Goal: Check status: Check status

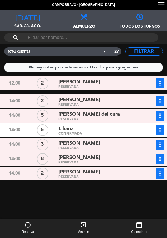
click at [162, 121] on button "more_vert" at bounding box center [160, 116] width 8 height 10
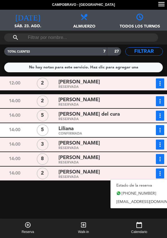
click at [128, 184] on link "Estado de la reserva" at bounding box center [149, 185] width 78 height 8
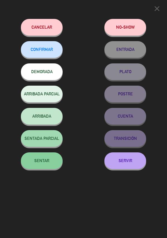
click at [56, 161] on button "SENTAR" at bounding box center [42, 160] width 42 height 17
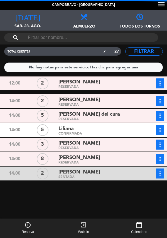
click at [162, 132] on icon "more_vert" at bounding box center [160, 130] width 7 height 7
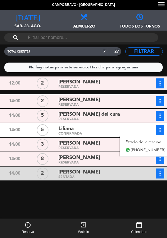
click at [136, 142] on link "Estado de la reserva" at bounding box center [145, 142] width 51 height 8
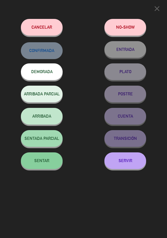
click at [56, 162] on button "SENTAR" at bounding box center [42, 160] width 42 height 17
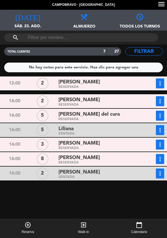
click at [100, 85] on span "[PERSON_NAME]" at bounding box center [78, 82] width 41 height 8
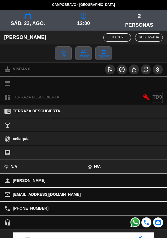
scroll to position [73, 0]
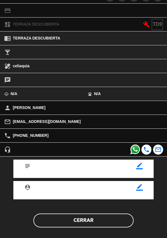
click at [86, 224] on button "Cerrar" at bounding box center [83, 221] width 100 height 14
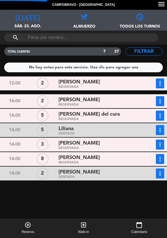
click at [162, 84] on icon "more_vert" at bounding box center [160, 83] width 7 height 7
click at [163, 82] on button "more_vert" at bounding box center [160, 83] width 8 height 10
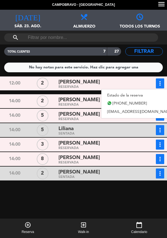
click at [124, 96] on link "Estado de la reserva" at bounding box center [140, 95] width 78 height 8
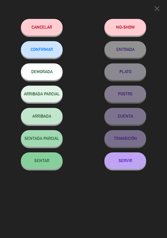
click at [46, 162] on span "SENTAR" at bounding box center [41, 160] width 15 height 5
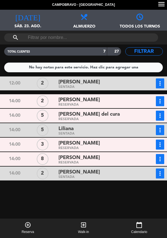
scroll to position [19, 0]
click at [98, 111] on div "[PERSON_NAME] del cura" at bounding box center [98, 115] width 80 height 8
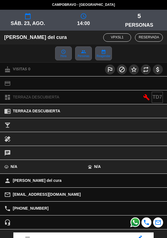
scroll to position [73, 0]
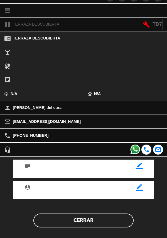
click at [87, 219] on button "Cerrar" at bounding box center [83, 221] width 100 height 14
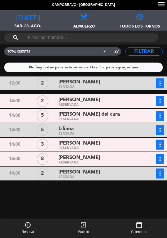
click at [98, 140] on div "[PERSON_NAME]" at bounding box center [98, 144] width 80 height 8
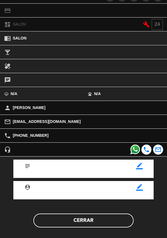
click at [85, 218] on button "Cerrar" at bounding box center [83, 221] width 100 height 14
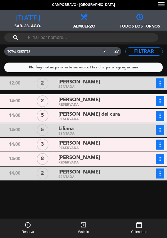
click at [161, 121] on button "more_vert" at bounding box center [160, 116] width 8 height 10
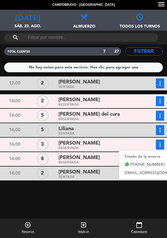
click at [137, 152] on link "Estado de la reserva" at bounding box center [158, 156] width 78 height 8
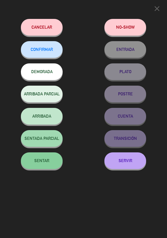
click at [39, 165] on button "SENTAR" at bounding box center [42, 160] width 42 height 17
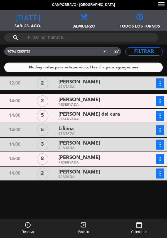
click at [99, 111] on div "[PERSON_NAME] del cura" at bounding box center [98, 115] width 80 height 8
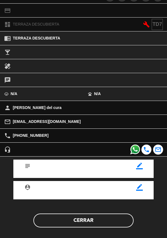
click at [85, 219] on button "Cerrar" at bounding box center [83, 221] width 100 height 14
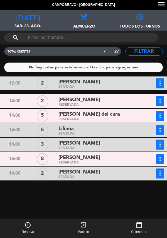
click at [107, 96] on div "[PERSON_NAME]" at bounding box center [98, 100] width 80 height 8
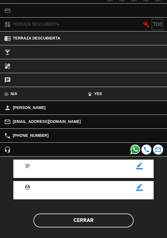
click at [88, 224] on button "Cerrar" at bounding box center [83, 221] width 100 height 14
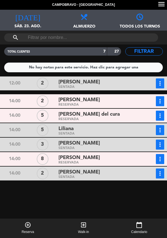
scroll to position [12, 0]
click at [97, 96] on span "[PERSON_NAME]" at bounding box center [78, 100] width 41 height 8
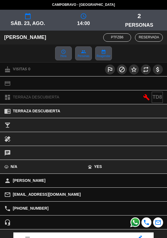
scroll to position [73, 0]
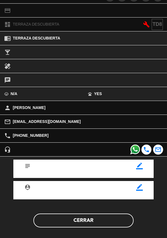
click at [86, 219] on button "Cerrar" at bounding box center [83, 221] width 100 height 14
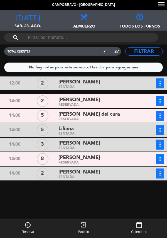
click at [102, 111] on div "[PERSON_NAME] del cura" at bounding box center [98, 115] width 80 height 8
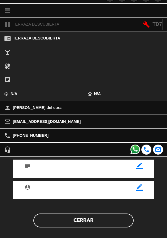
click at [92, 223] on button "Cerrar" at bounding box center [83, 221] width 100 height 14
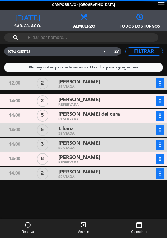
click at [160, 112] on icon "more_vert" at bounding box center [160, 115] width 7 height 7
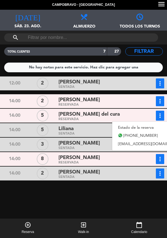
click at [136, 123] on link "Estado de la reserva" at bounding box center [151, 127] width 78 height 8
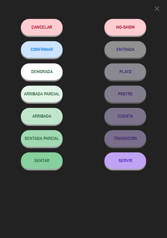
click at [46, 163] on span "SENTAR" at bounding box center [41, 160] width 15 height 5
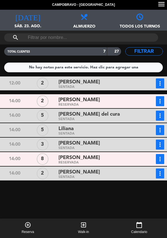
scroll to position [16, 0]
click at [97, 96] on span "[PERSON_NAME]" at bounding box center [78, 100] width 41 height 8
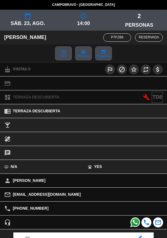
scroll to position [73, 0]
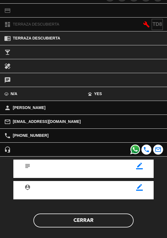
click at [86, 218] on button "Cerrar" at bounding box center [83, 221] width 100 height 14
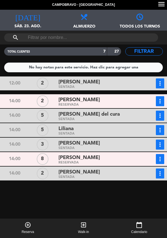
scroll to position [23, 0]
click at [89, 154] on span "[PERSON_NAME]" at bounding box center [78, 158] width 41 height 8
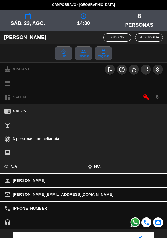
scroll to position [73, 0]
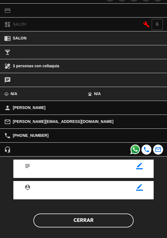
click at [85, 221] on button "Cerrar" at bounding box center [83, 221] width 100 height 14
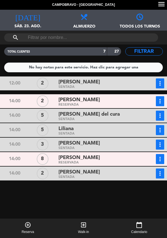
click at [104, 96] on div "[PERSON_NAME]" at bounding box center [98, 100] width 80 height 8
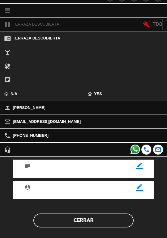
click at [85, 221] on button "Cerrar" at bounding box center [83, 221] width 100 height 14
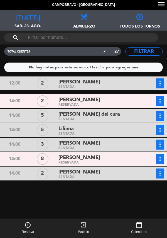
scroll to position [0, 0]
click at [165, 26] on span "Todos los turnos" at bounding box center [139, 24] width 56 height 9
click at [163, 121] on button "more_vert" at bounding box center [160, 116] width 8 height 10
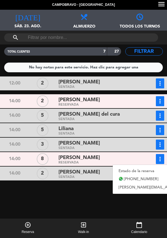
click at [133, 168] on link "Estado de la reserva" at bounding box center [167, 171] width 109 height 8
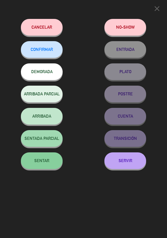
click at [43, 161] on span "SENTAR" at bounding box center [41, 160] width 15 height 5
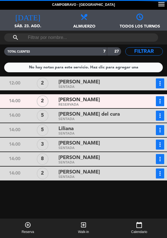
click at [97, 102] on span "[PERSON_NAME]" at bounding box center [78, 100] width 41 height 8
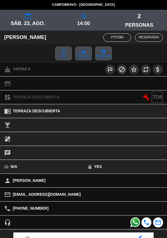
scroll to position [73, 0]
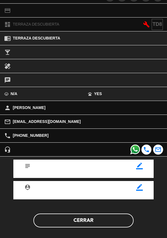
click at [90, 223] on button "Cerrar" at bounding box center [83, 221] width 100 height 14
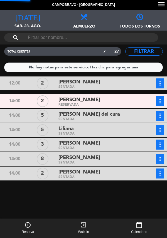
click at [164, 88] on button "more_vert" at bounding box center [160, 83] width 8 height 10
click at [163, 87] on icon "more_vert" at bounding box center [160, 83] width 7 height 7
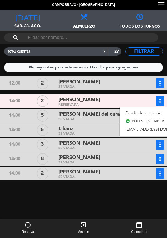
click at [140, 110] on link "Estado de la reserva" at bounding box center [159, 113] width 78 height 8
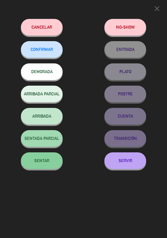
click at [54, 162] on button "SENTAR" at bounding box center [42, 160] width 42 height 17
